Goal: Navigation & Orientation: Understand site structure

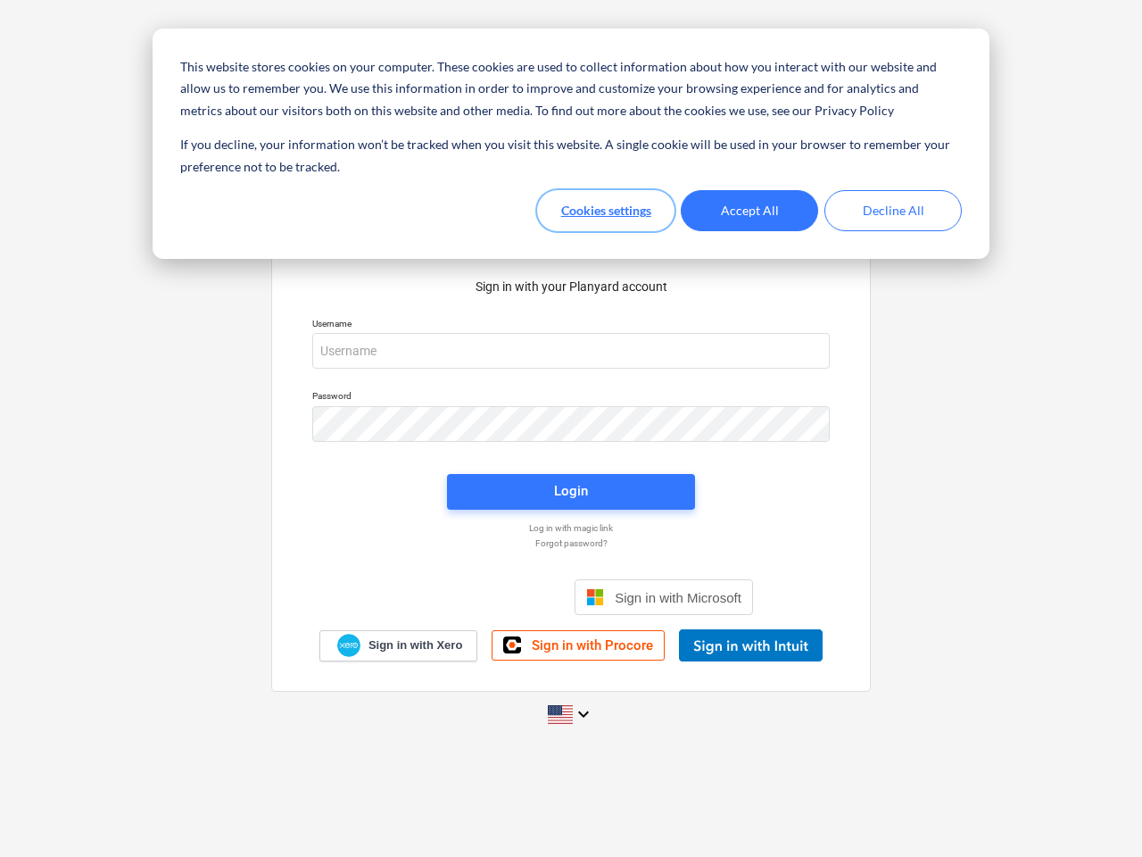
click at [606, 211] on button "Cookies settings" at bounding box center [605, 210] width 137 height 41
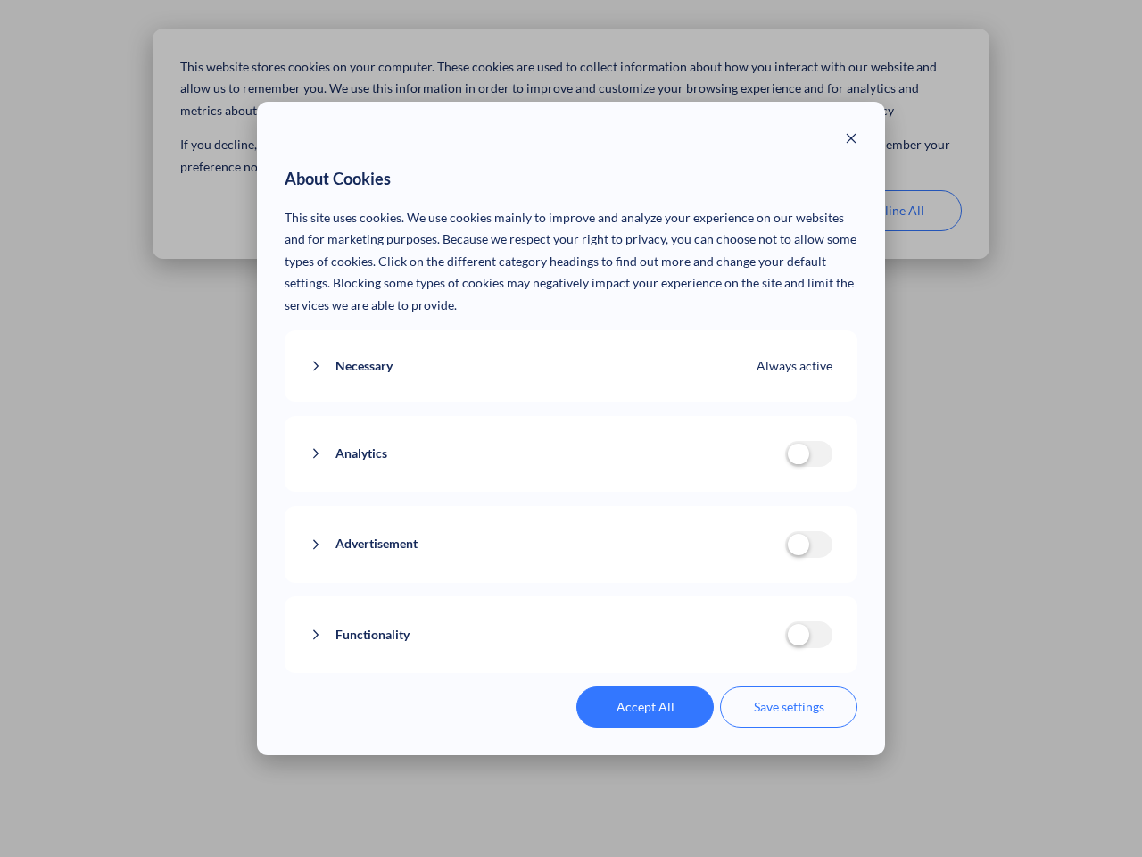
click at [749, 211] on p "This site uses cookies. We use cookies mainly to improve and analyze your exper…" at bounding box center [572, 262] width 574 height 110
click at [893, 211] on div "About Cookies This site uses cookies. We use cookies mainly to improve and anal…" at bounding box center [571, 428] width 1142 height 857
click at [571, 351] on div "Necessary Always active These cookies are necessary for the website to function…" at bounding box center [572, 366] width 574 height 72
click at [571, 424] on div "Analytics analytics cookies disallowed These cookies help us to understand how …" at bounding box center [572, 454] width 574 height 77
click at [571, 492] on div "Analytics analytics cookies disallowed These cookies help us to understand how …" at bounding box center [572, 454] width 574 height 77
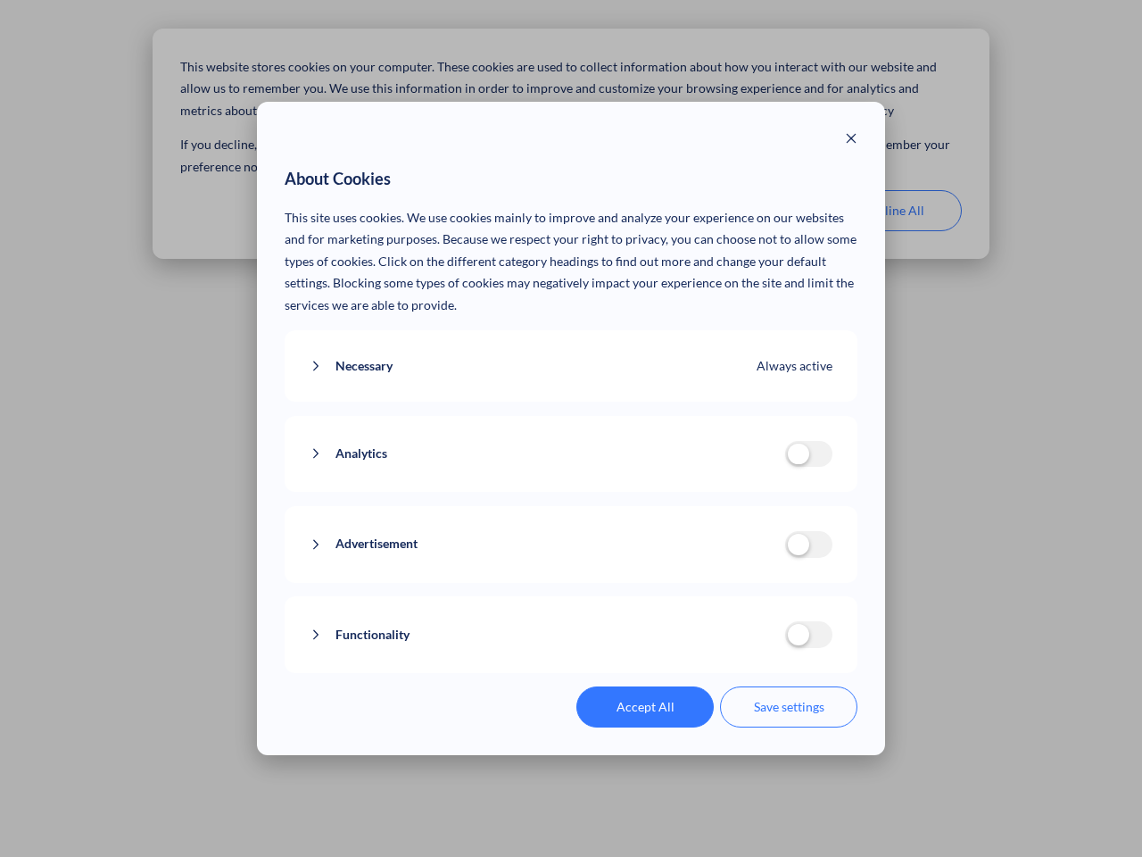
click at [664, 597] on div "Functionality functionality cookies disallowed We use a set of cookies that are…" at bounding box center [572, 634] width 574 height 77
click at [750, 645] on button "Functionality" at bounding box center [548, 635] width 476 height 22
click at [571, 714] on div "Accept All Save settings" at bounding box center [572, 706] width 574 height 41
